Goal: Information Seeking & Learning: Check status

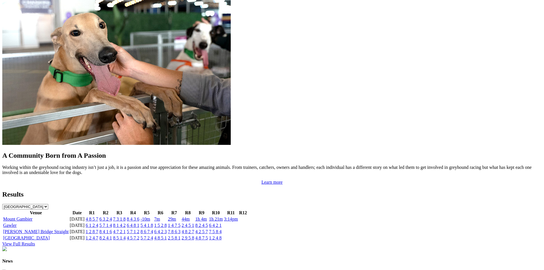
scroll to position [486, 0]
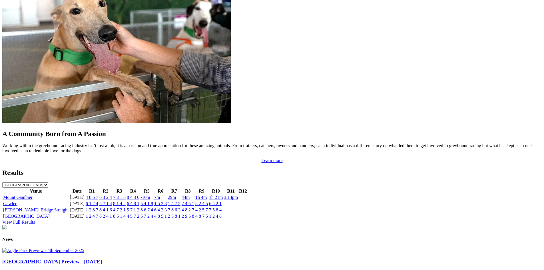
click at [17, 201] on link "Gawler" at bounding box center [9, 203] width 13 height 5
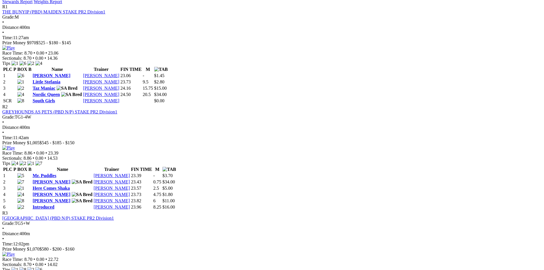
scroll to position [314, 0]
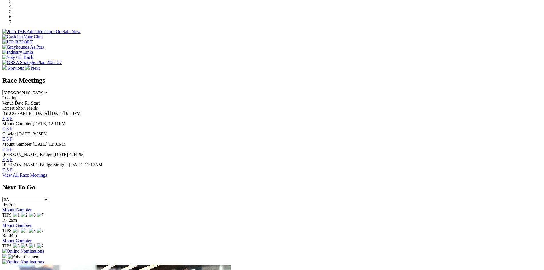
scroll to position [172, 0]
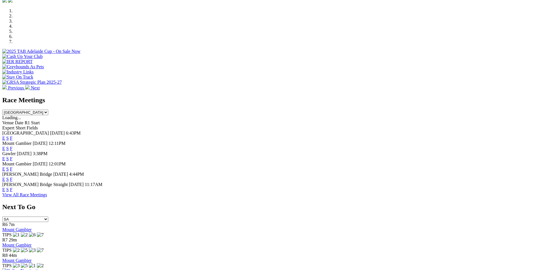
click at [13, 156] on link "F" at bounding box center [11, 158] width 3 height 5
